Goal: Task Accomplishment & Management: Use online tool/utility

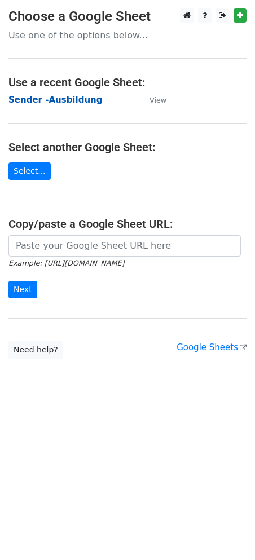
click at [54, 95] on strong "Sender -Ausbildung" at bounding box center [55, 100] width 94 height 10
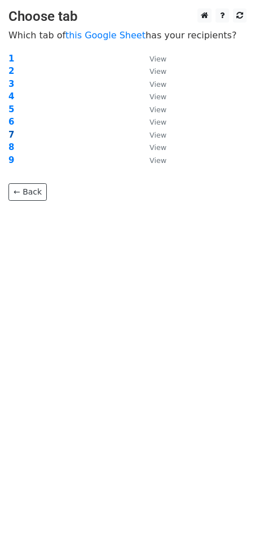
click at [11, 130] on strong "7" at bounding box center [11, 135] width 6 height 10
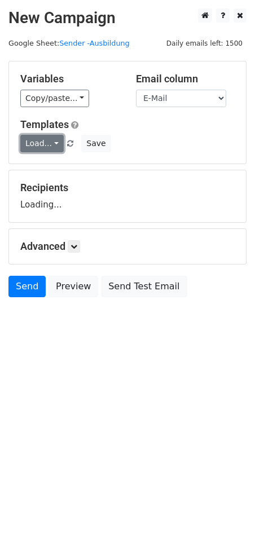
click at [50, 141] on link "Load..." at bounding box center [41, 143] width 43 height 17
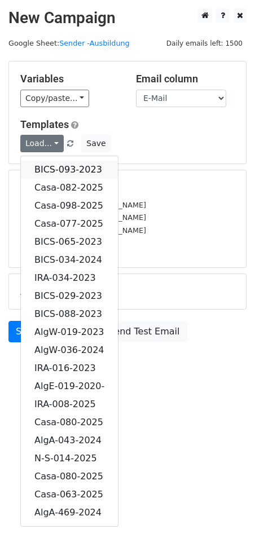
click at [82, 162] on link "BICS-093-2023" at bounding box center [69, 170] width 97 height 18
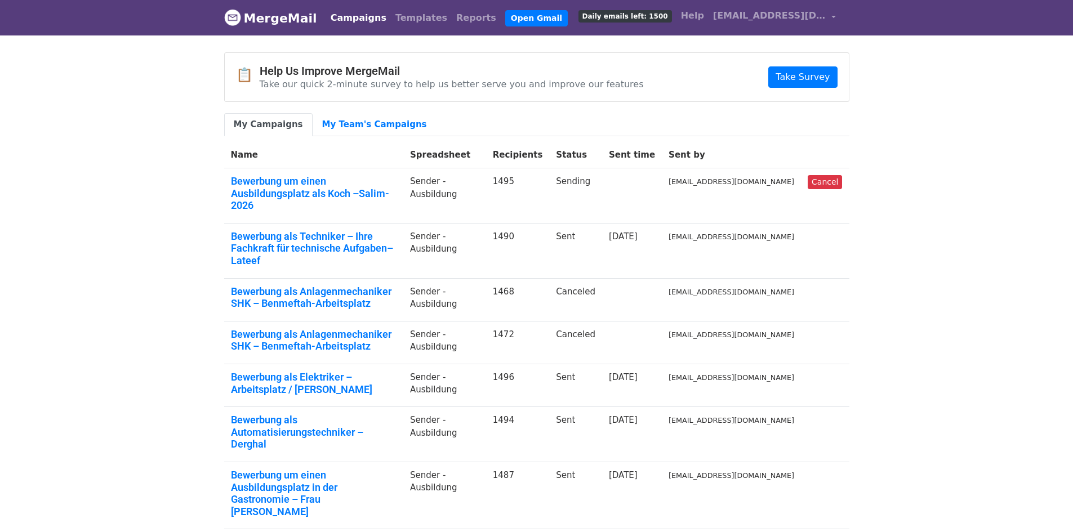
click at [119, 140] on body "MergeMail Campaigns Templates Reports Open Gmail Daily emails left: 1500 Help […" at bounding box center [536, 384] width 1073 height 769
click at [100, 121] on body "MergeMail Campaigns Templates Reports Open Gmail Daily emails left: 1500 Help […" at bounding box center [536, 384] width 1073 height 769
drag, startPoint x: 835, startPoint y: 19, endPoint x: 829, endPoint y: 25, distance: 8.4
click at [835, 19] on link "[EMAIL_ADDRESS][DOMAIN_NAME]" at bounding box center [775, 18] width 132 height 26
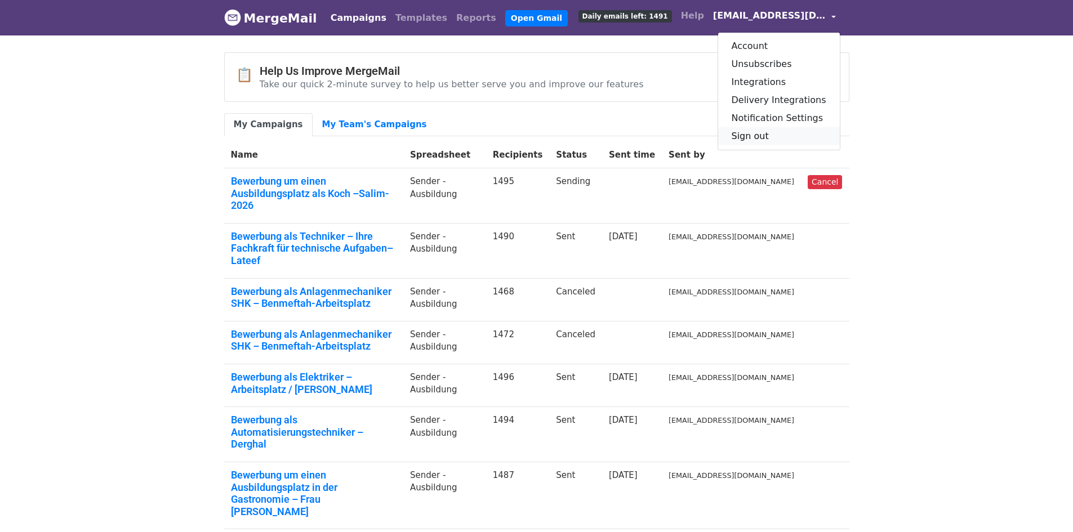
click at [761, 139] on link "Sign out" at bounding box center [779, 136] width 122 height 18
